Goal: Find contact information: Find contact information

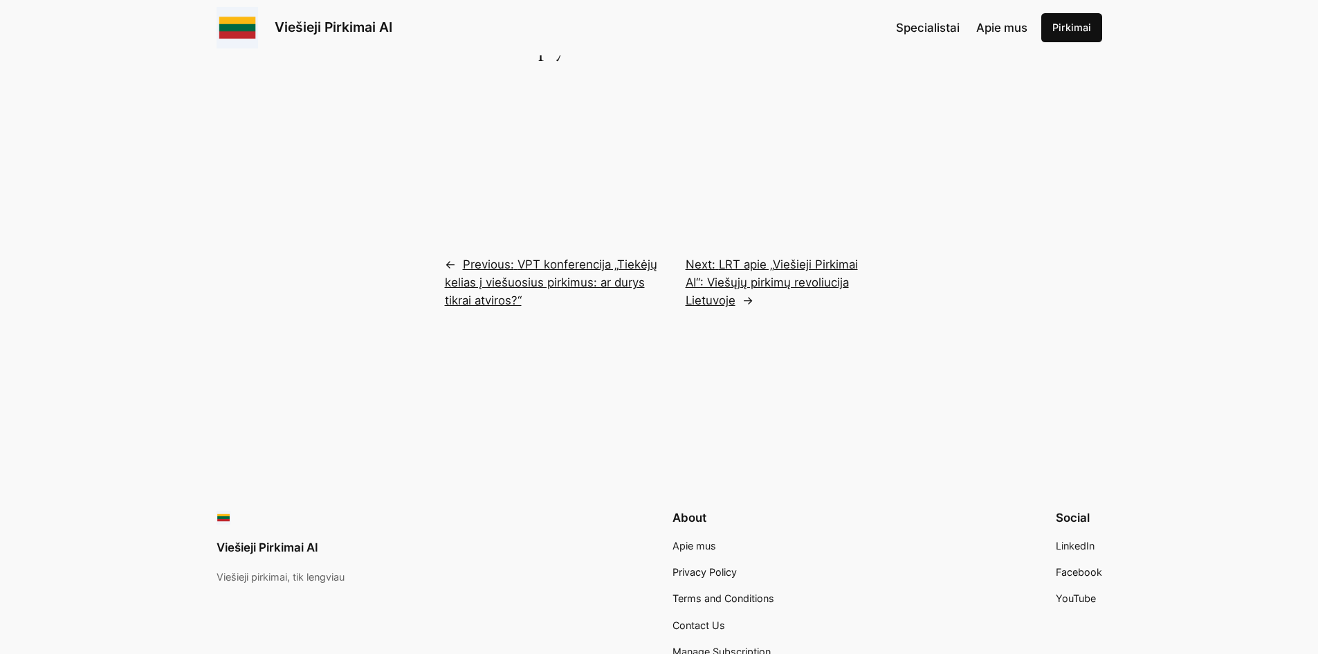
scroll to position [3182, 0]
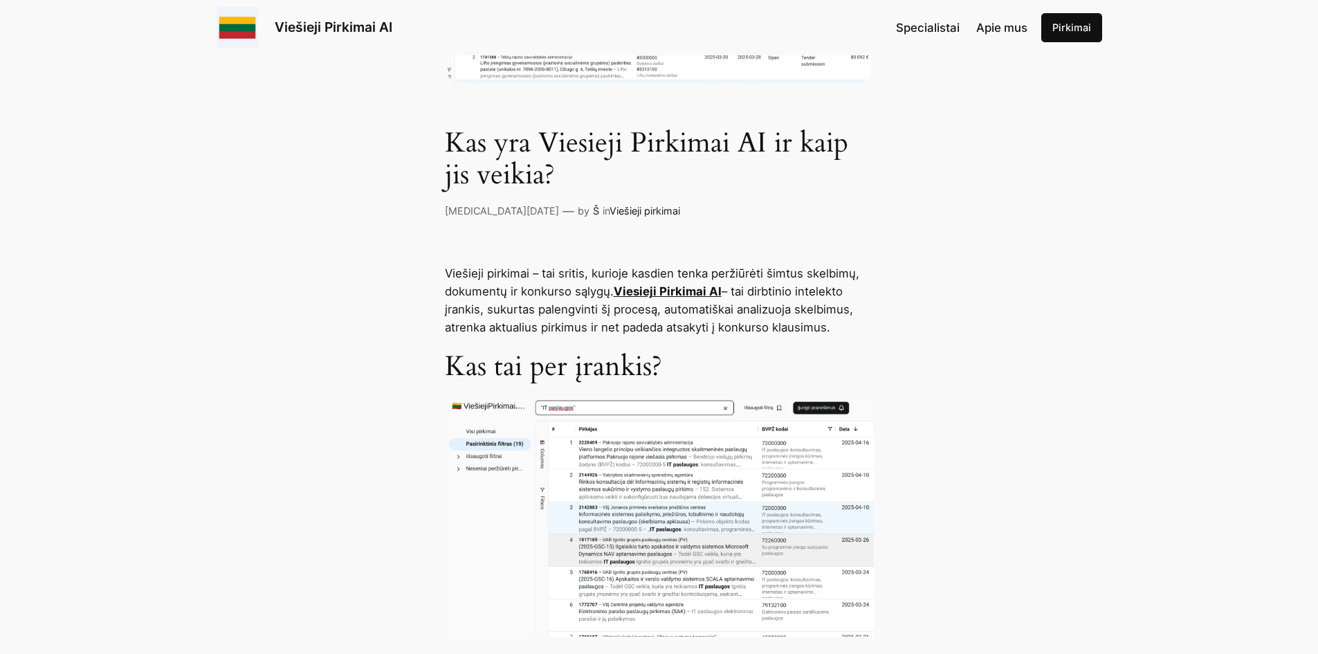
scroll to position [277, 0]
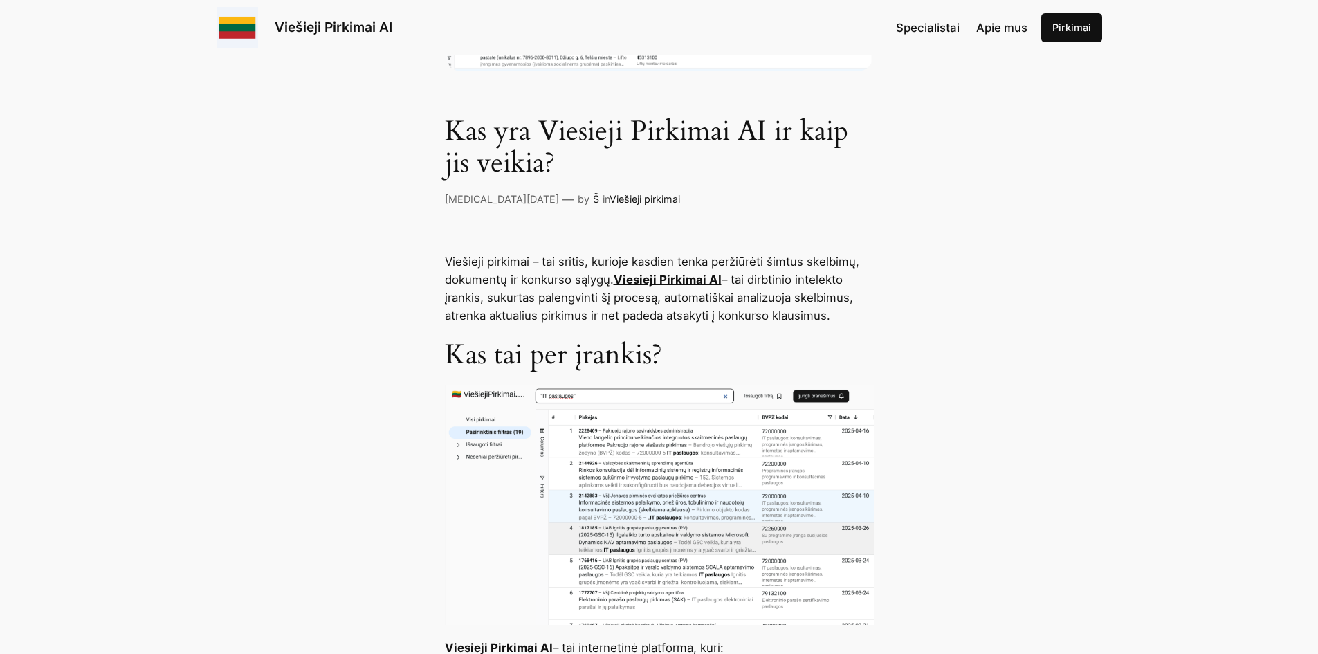
click at [633, 277] on link "Viesieji Pirkimai AI" at bounding box center [668, 280] width 108 height 14
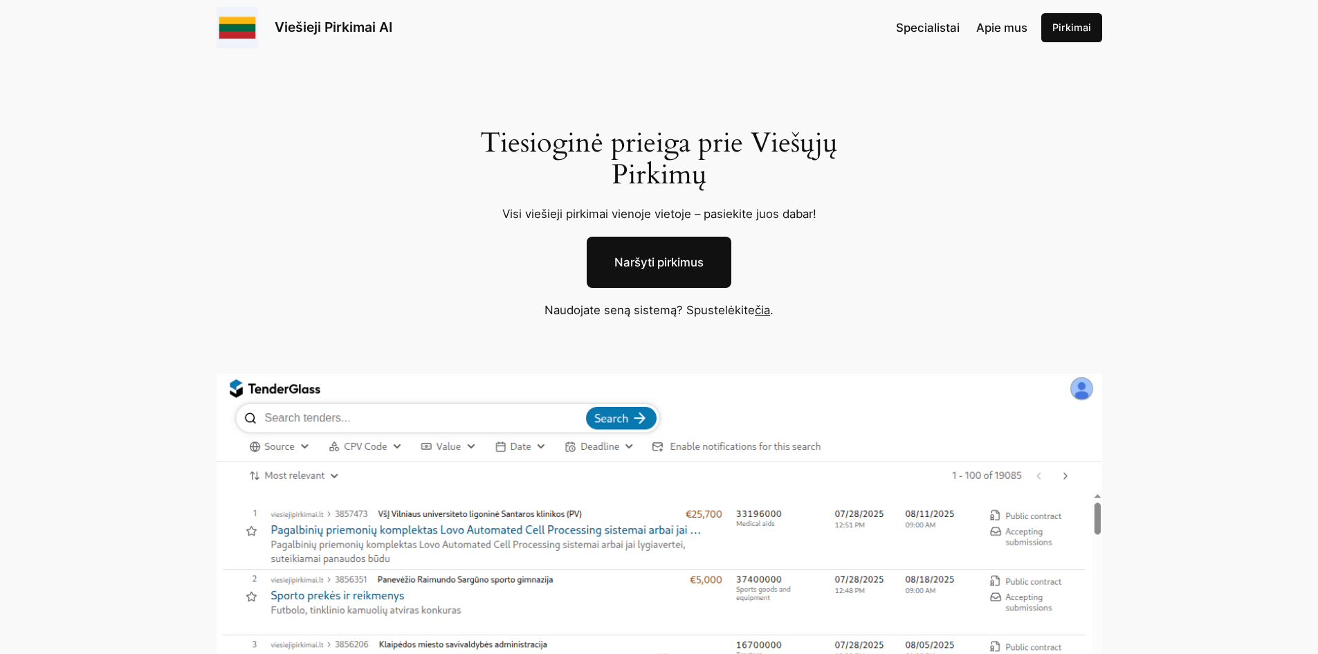
click at [670, 257] on link "Naršyti pirkimus" at bounding box center [659, 262] width 145 height 51
